Goal: Information Seeking & Learning: Understand process/instructions

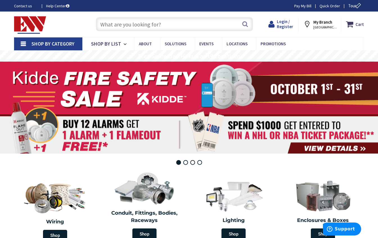
click at [288, 24] on span "Login / Register" at bounding box center [285, 24] width 16 height 10
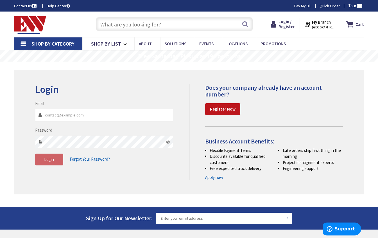
click at [98, 115] on input "Email" at bounding box center [104, 115] width 138 height 13
type input "[EMAIL_ADDRESS][DOMAIN_NAME]"
click at [53, 160] on span "Login" at bounding box center [49, 159] width 10 height 5
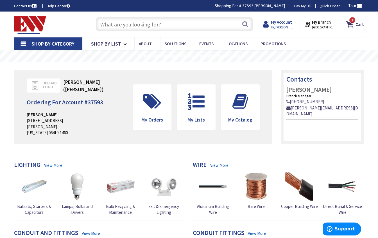
click at [289, 24] on strong "My Account" at bounding box center [281, 21] width 21 height 5
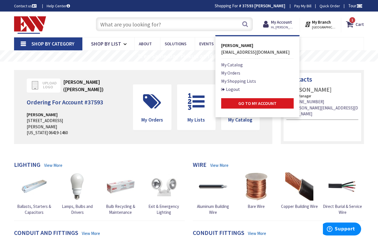
click at [242, 102] on strong "Go to My Account" at bounding box center [257, 103] width 38 height 6
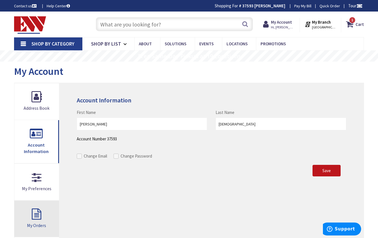
click at [37, 209] on link "My Orders" at bounding box center [36, 218] width 45 height 37
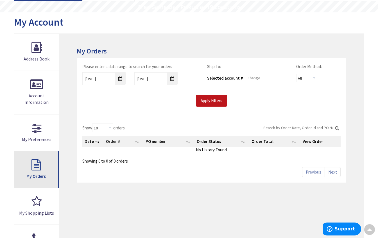
scroll to position [43, 0]
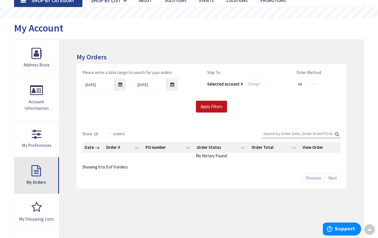
click at [34, 173] on link "My Orders" at bounding box center [36, 175] width 45 height 37
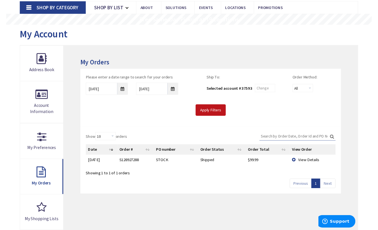
scroll to position [40, 0]
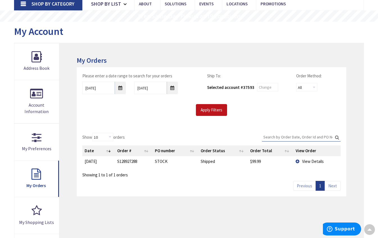
click at [312, 160] on span "View Details" at bounding box center [313, 160] width 22 height 5
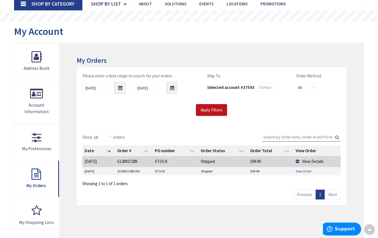
click at [307, 171] on link "View Order" at bounding box center [304, 171] width 16 height 5
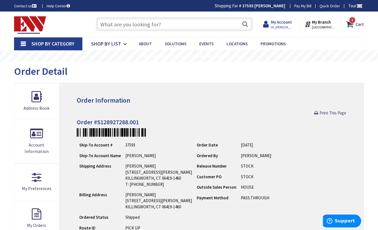
click at [290, 25] on span "Hi, [PERSON_NAME]" at bounding box center [283, 27] width 24 height 4
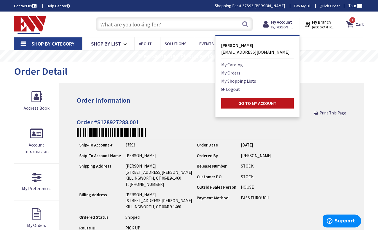
click at [240, 65] on link "My Catalog" at bounding box center [232, 64] width 22 height 7
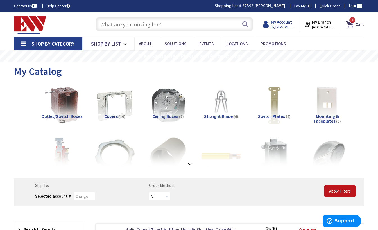
click at [284, 24] on strong "My Account" at bounding box center [281, 21] width 21 height 5
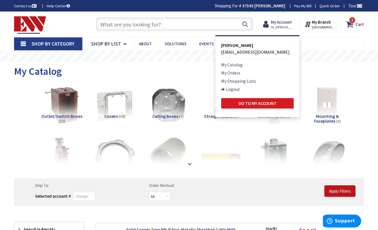
click at [247, 104] on strong "Go to My Account" at bounding box center [257, 103] width 38 height 6
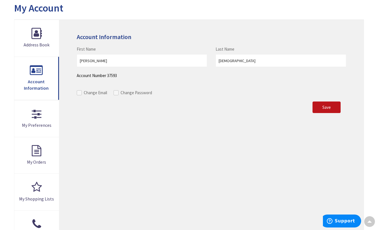
scroll to position [63, 0]
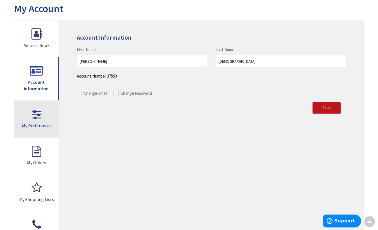
click at [37, 115] on link "My Preferences" at bounding box center [36, 119] width 45 height 37
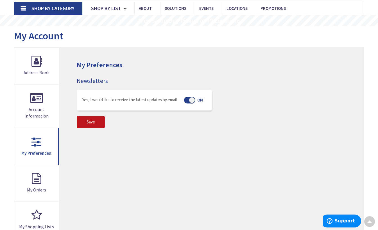
scroll to position [13, 0]
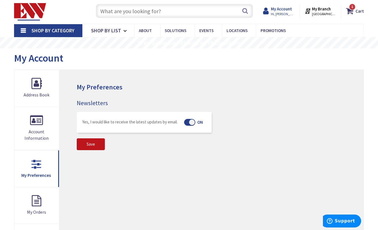
click at [291, 12] on span "Hi, [PERSON_NAME]" at bounding box center [283, 14] width 24 height 4
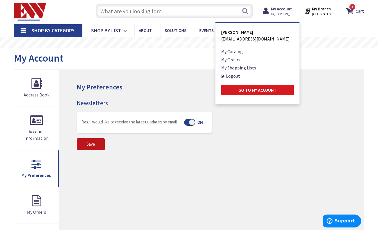
click at [257, 90] on strong "Go to My Account" at bounding box center [257, 90] width 38 height 6
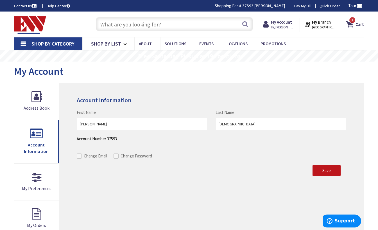
click at [204, 27] on input "text" at bounding box center [174, 24] width 157 height 14
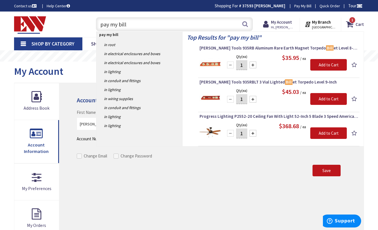
type input "pay my bill"
click at [58, 7] on link "Help Center" at bounding box center [58, 6] width 23 height 6
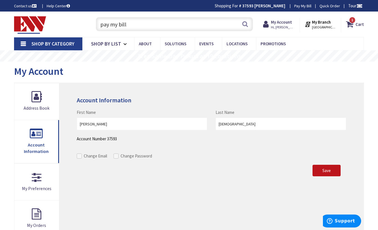
click at [59, 6] on link "Help Center" at bounding box center [58, 6] width 23 height 6
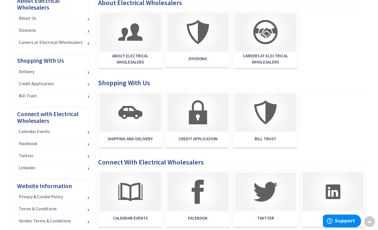
scroll to position [159, 0]
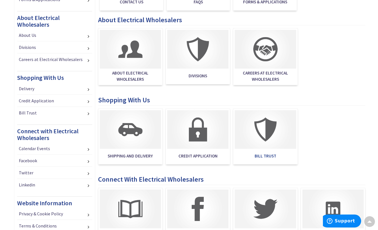
click at [265, 154] on span "Bill Trust" at bounding box center [265, 155] width 61 height 11
